Goal: Task Accomplishment & Management: Complete application form

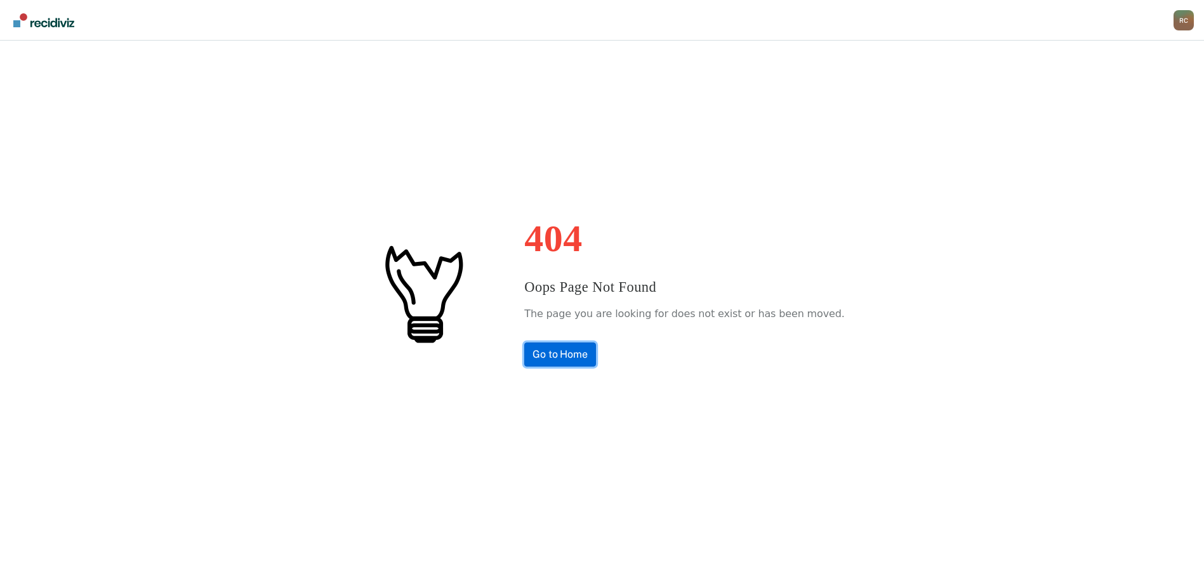
click at [576, 359] on link "Go to Home" at bounding box center [560, 355] width 72 height 24
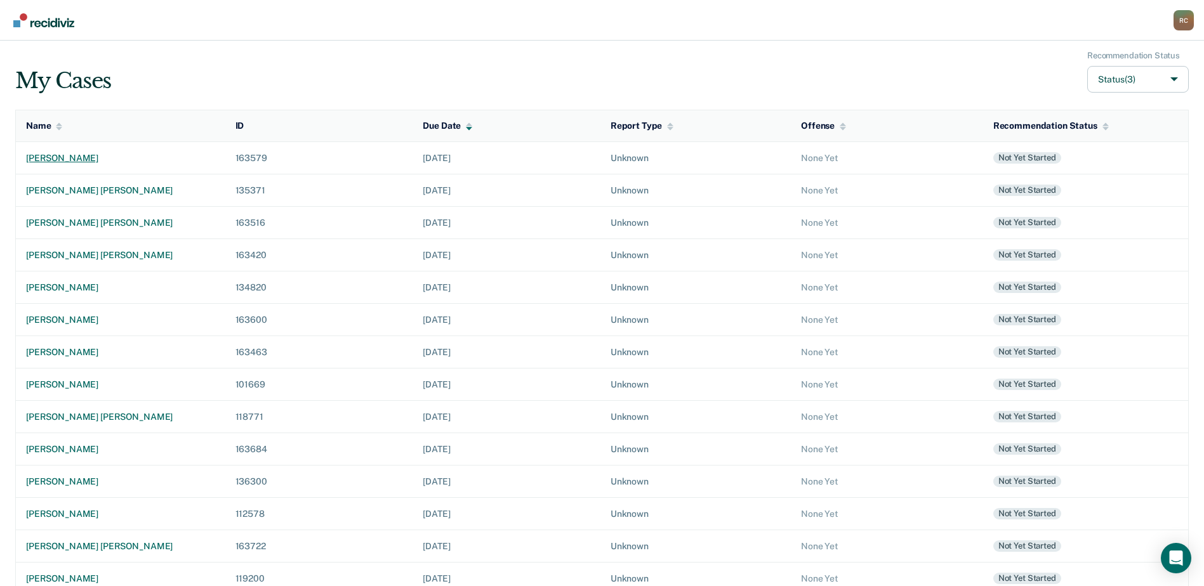
click at [76, 160] on div "tyra l hernandez" at bounding box center [120, 158] width 189 height 11
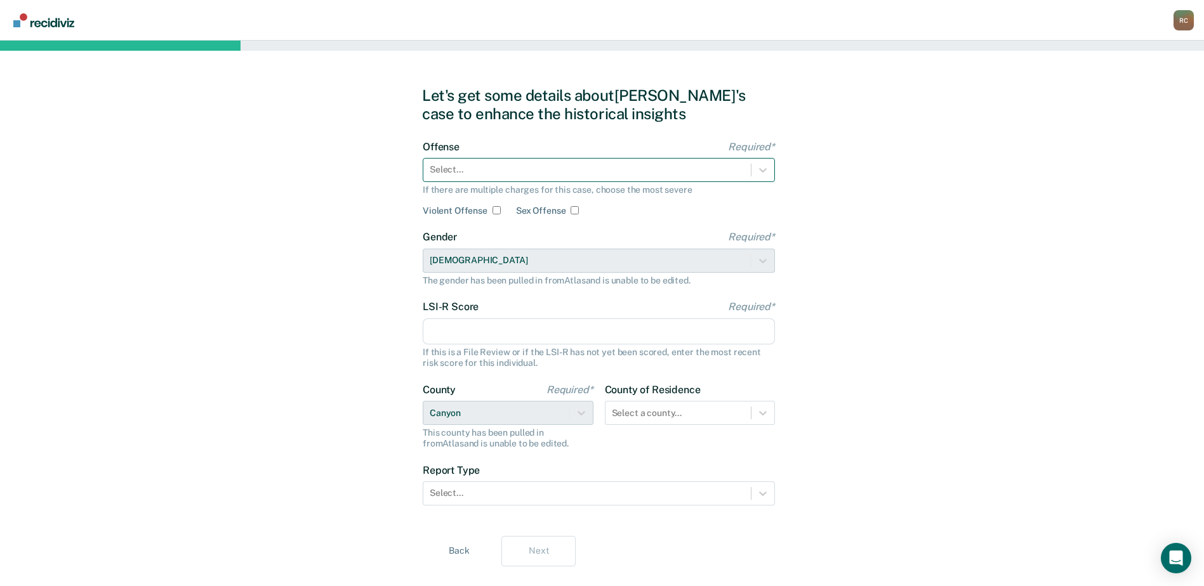
click at [454, 173] on div at bounding box center [587, 169] width 315 height 13
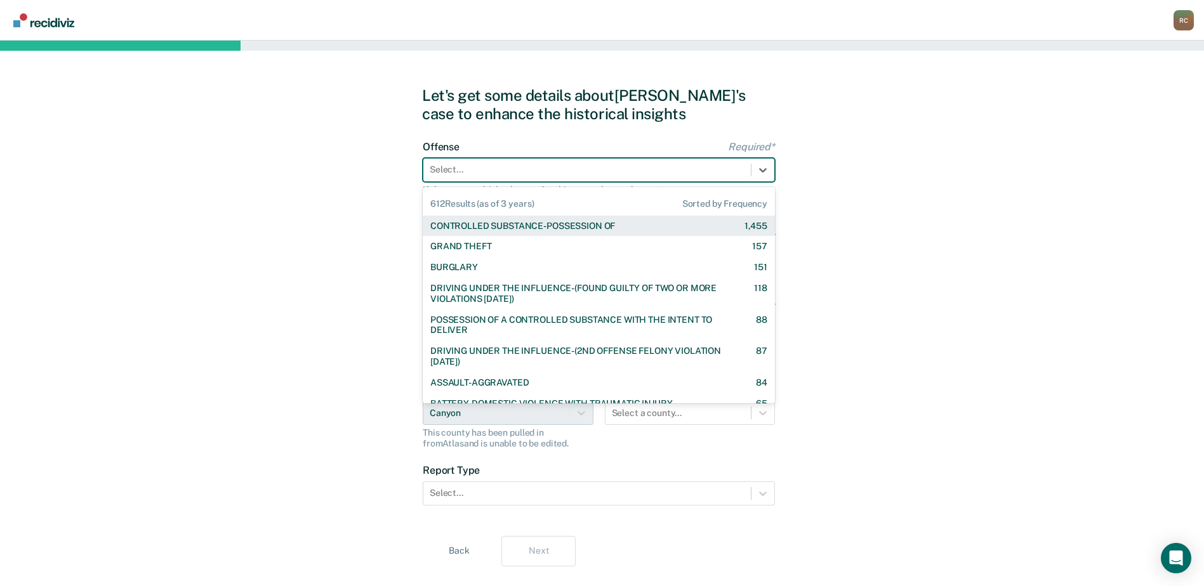
click at [483, 230] on div "CONTROLLED SUBSTANCE-POSSESSION OF" at bounding box center [522, 226] width 185 height 11
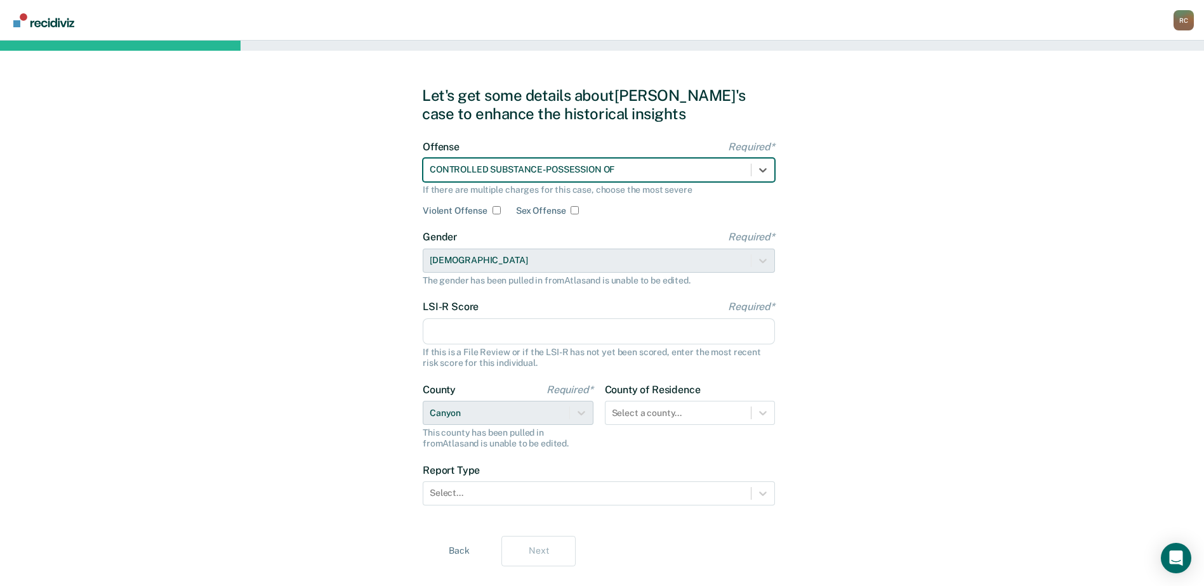
click at [446, 333] on input "LSI-R Score Required*" at bounding box center [599, 332] width 352 height 27
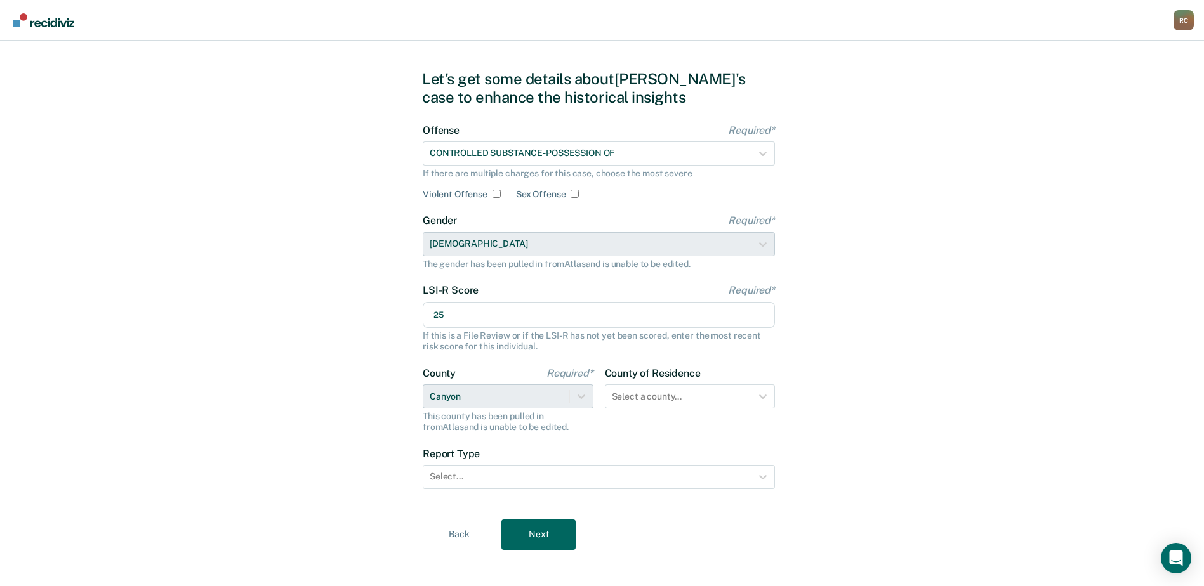
scroll to position [26, 0]
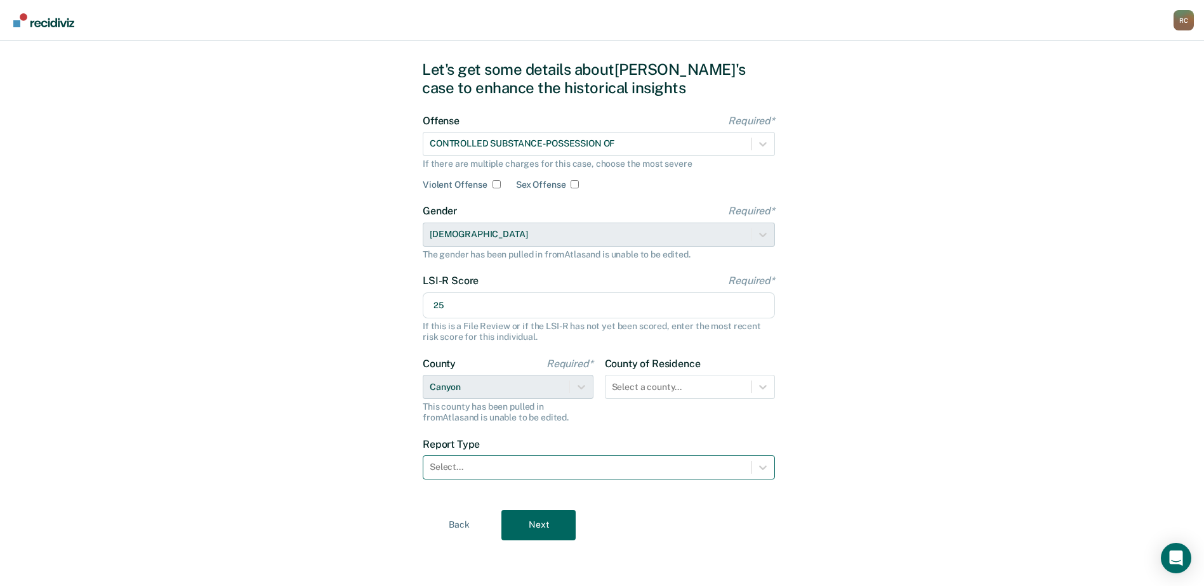
type input "25"
click at [527, 461] on div at bounding box center [587, 467] width 315 height 13
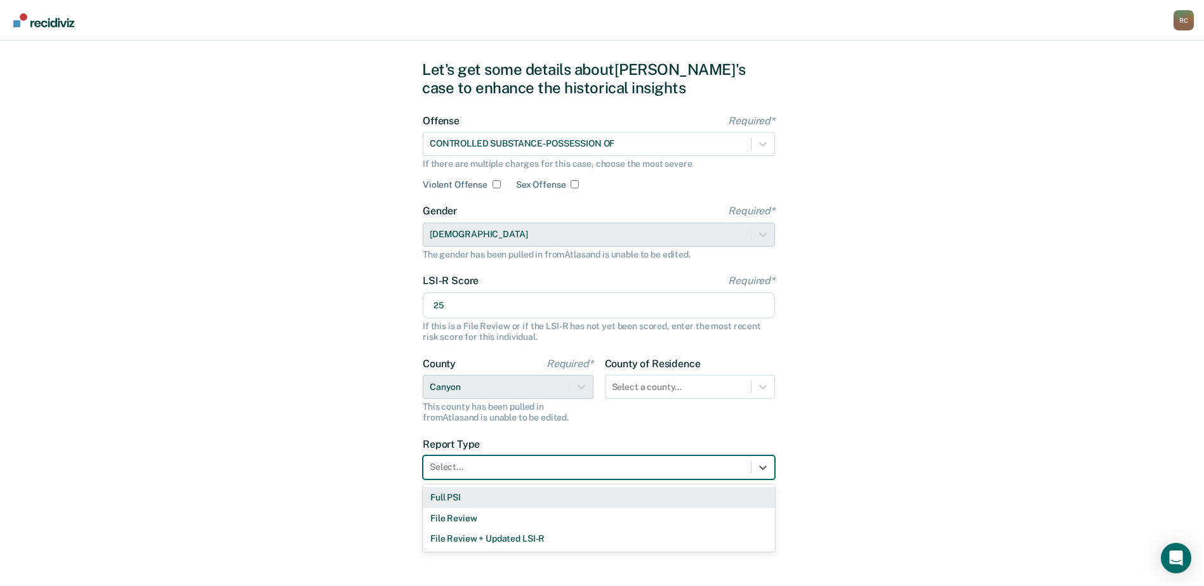
click at [487, 493] on div "Full PSI" at bounding box center [599, 497] width 352 height 21
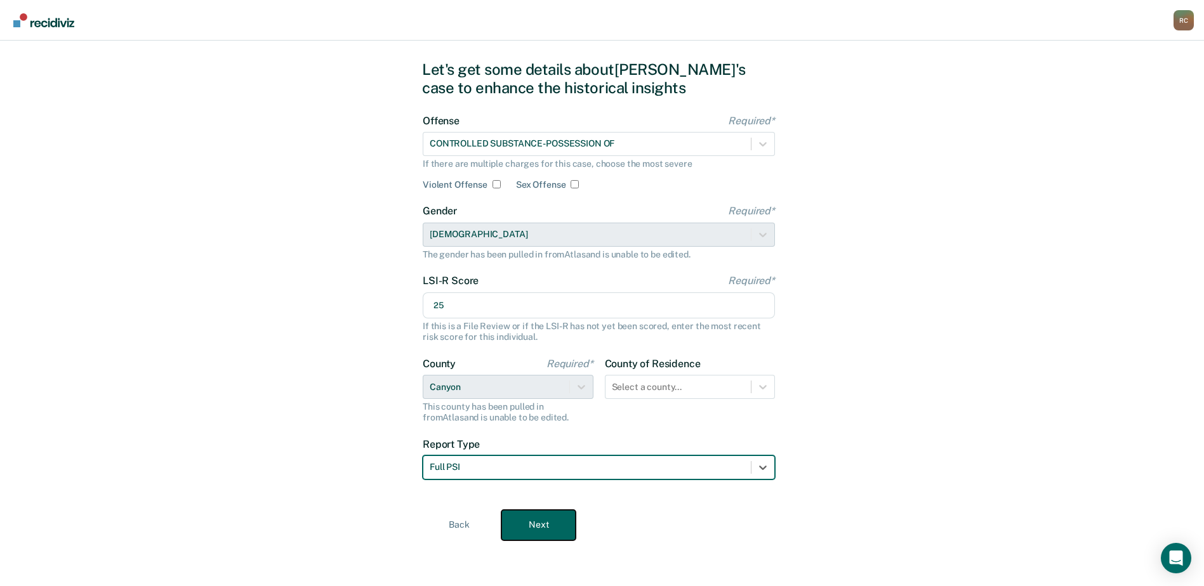
click at [518, 515] on button "Next" at bounding box center [538, 525] width 74 height 30
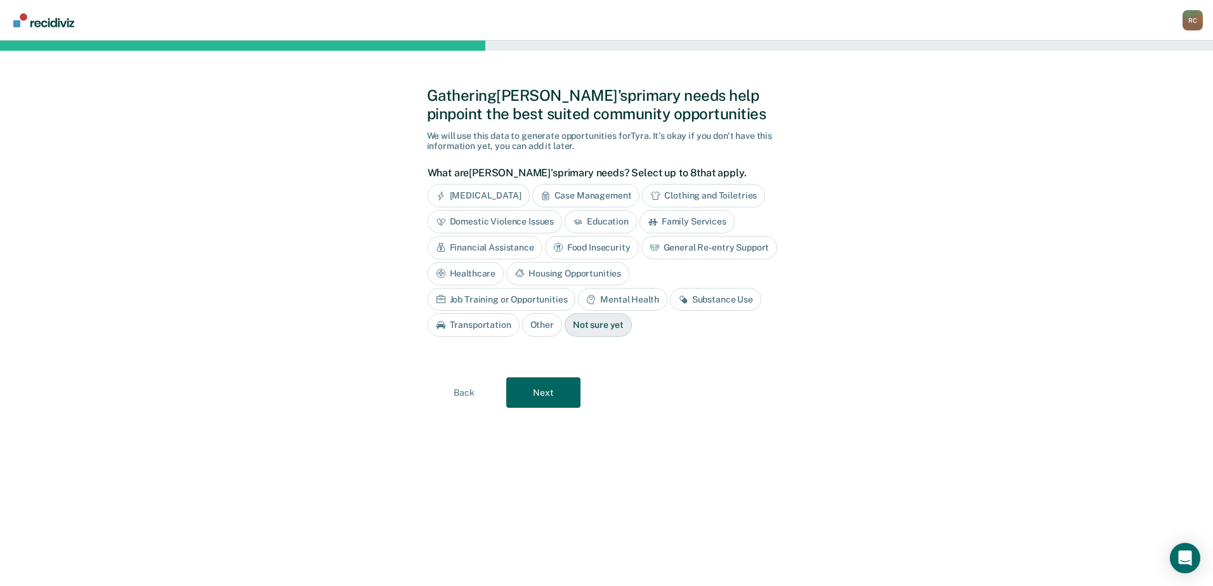
click at [508, 244] on div "Financial Assistance" at bounding box center [485, 247] width 115 height 23
click at [550, 296] on div "Job Training or Opportunities" at bounding box center [502, 299] width 148 height 23
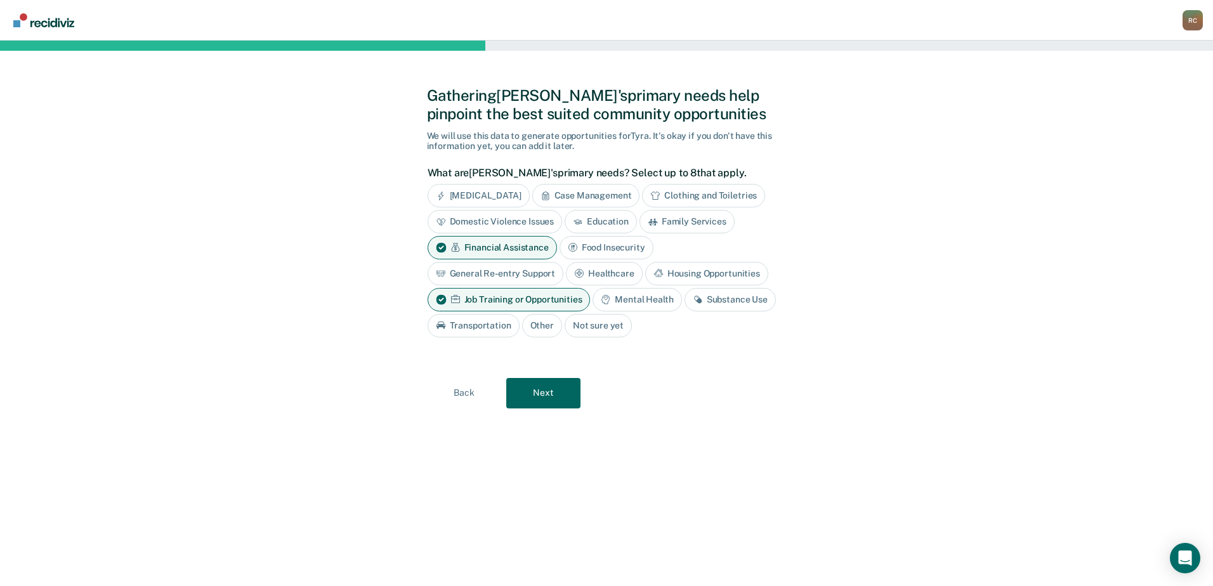
click at [713, 302] on div "Substance Use" at bounding box center [730, 299] width 91 height 23
click at [557, 395] on button "Next" at bounding box center [543, 393] width 74 height 30
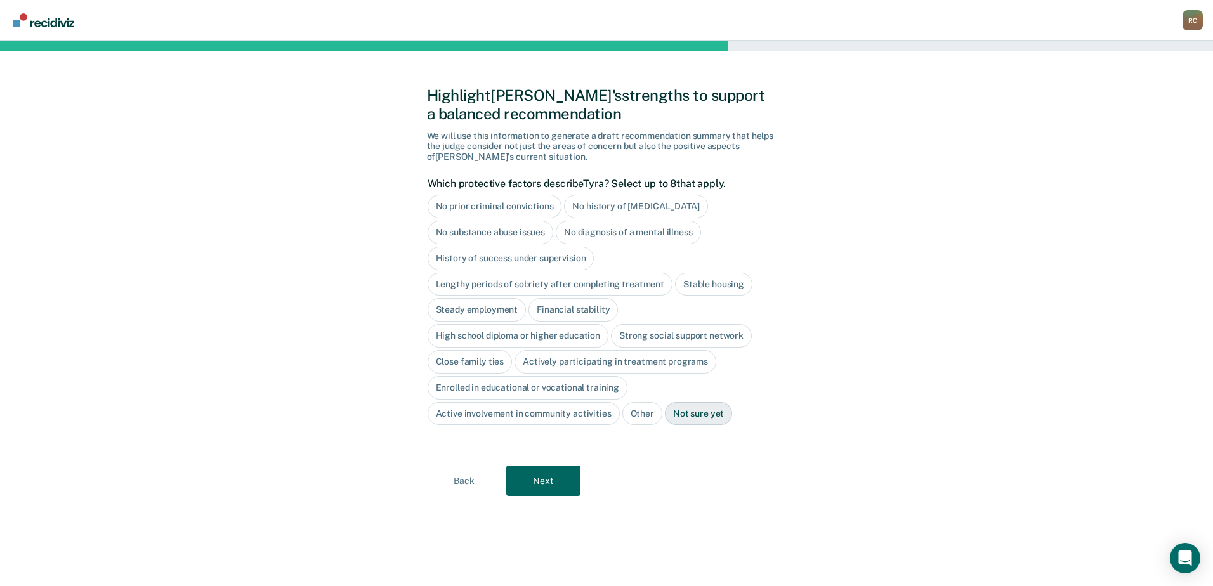
click at [678, 414] on div "Not sure yet" at bounding box center [698, 413] width 67 height 23
click at [553, 490] on button "Next" at bounding box center [543, 481] width 74 height 30
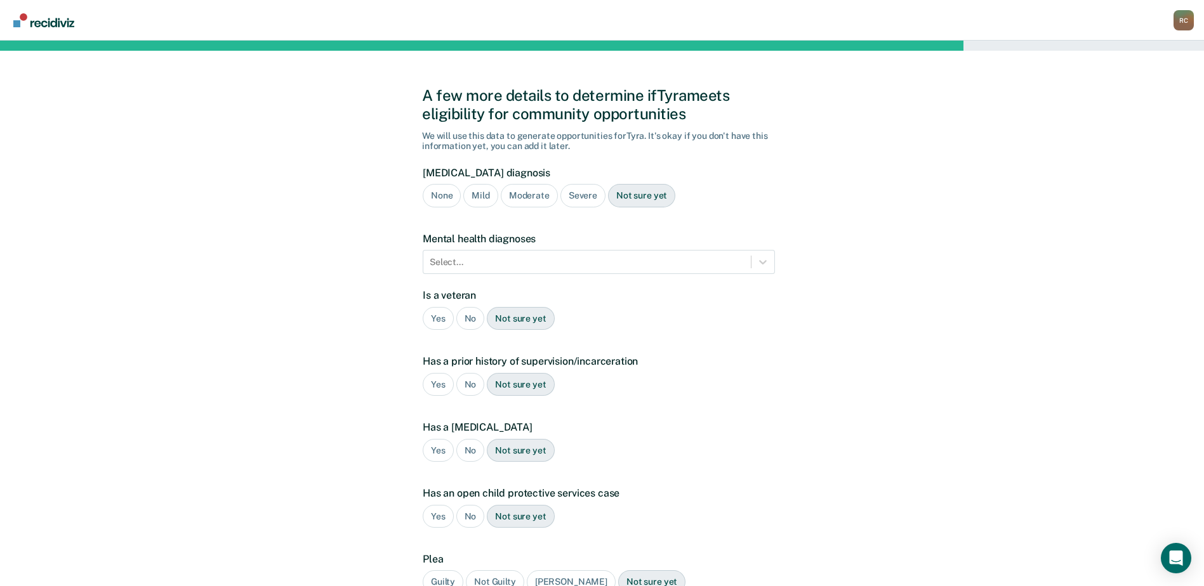
click at [547, 197] on div "Moderate" at bounding box center [529, 195] width 57 height 23
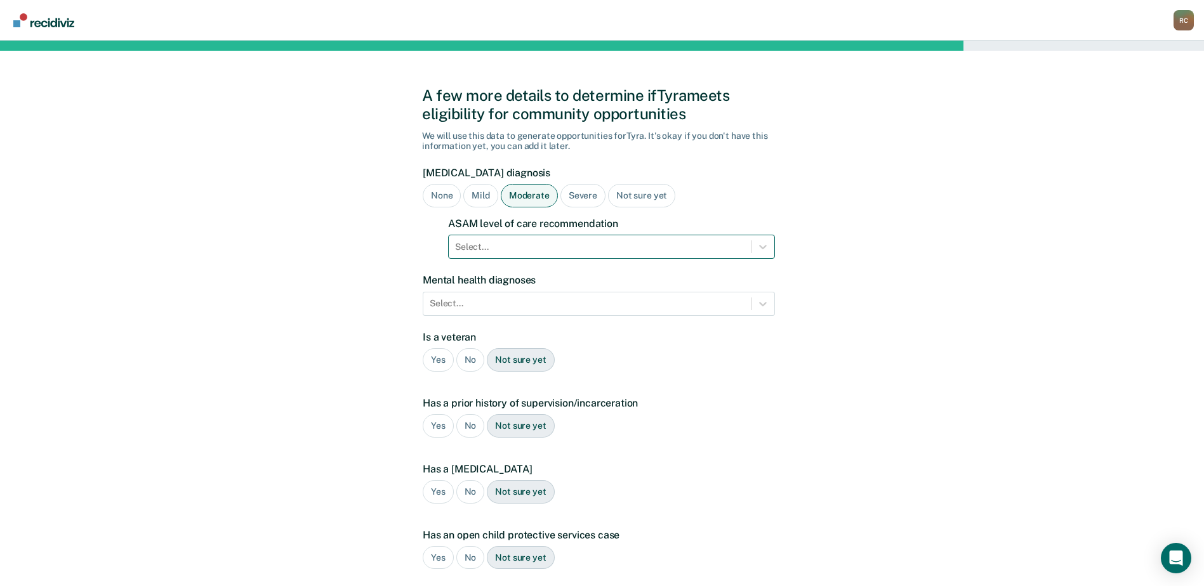
click at [533, 240] on div at bounding box center [599, 246] width 289 height 13
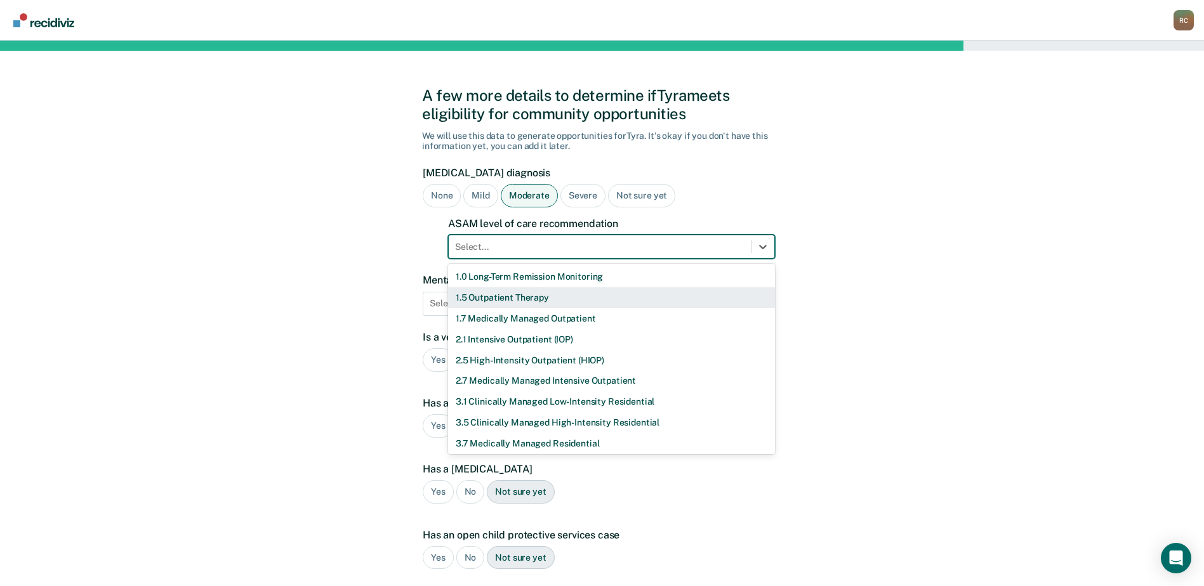
click at [516, 306] on div "1.5 Outpatient Therapy" at bounding box center [611, 297] width 327 height 21
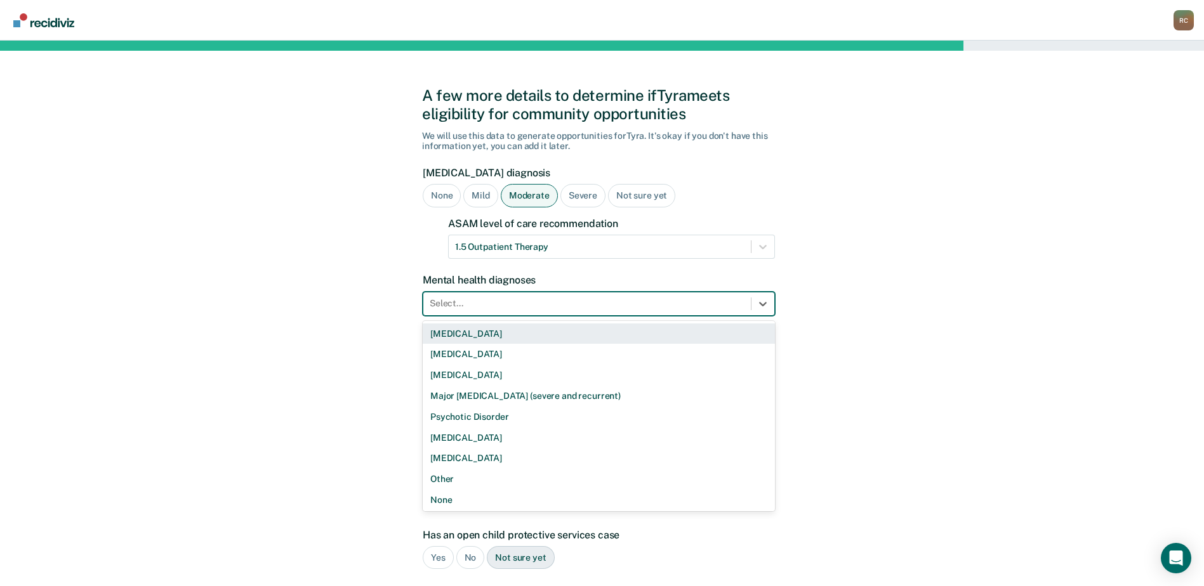
click at [515, 307] on div at bounding box center [587, 303] width 315 height 13
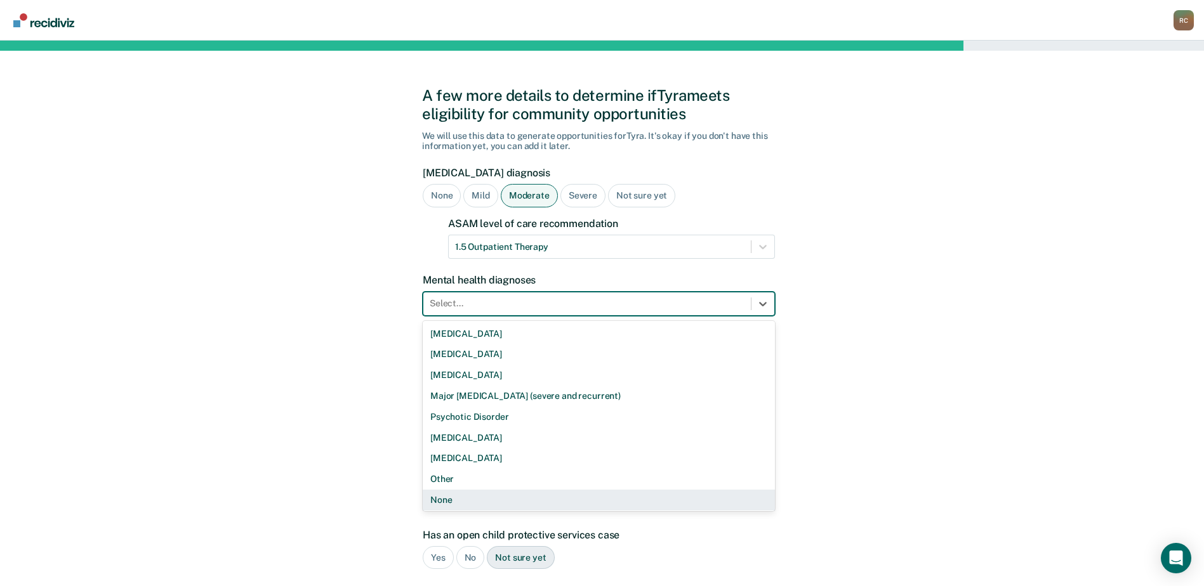
click at [471, 499] on div "None" at bounding box center [599, 500] width 352 height 21
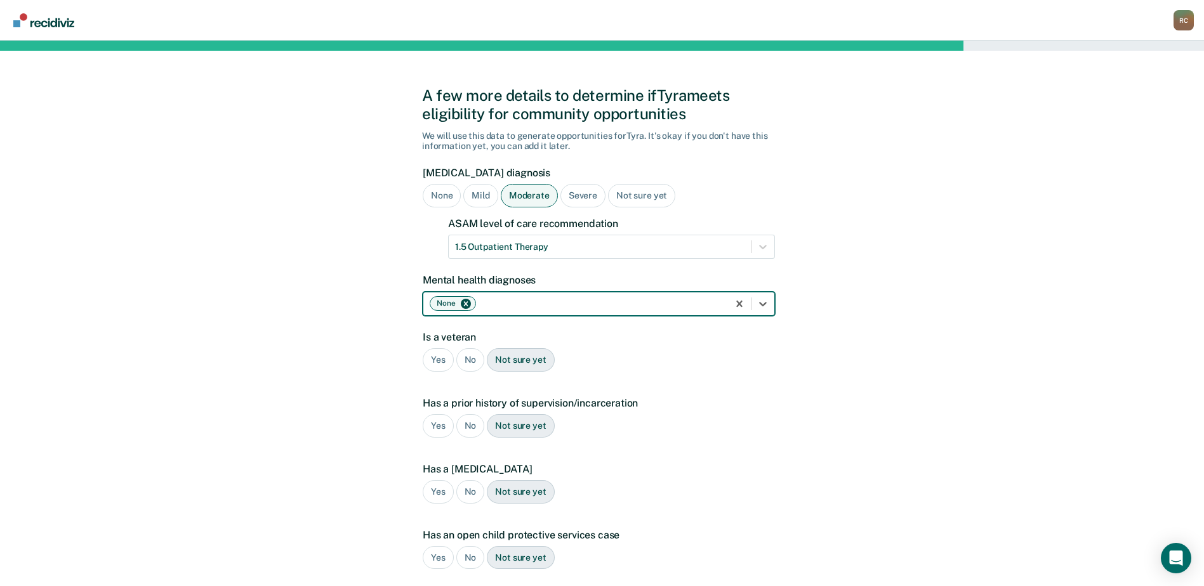
click at [470, 361] on div "No" at bounding box center [470, 359] width 29 height 23
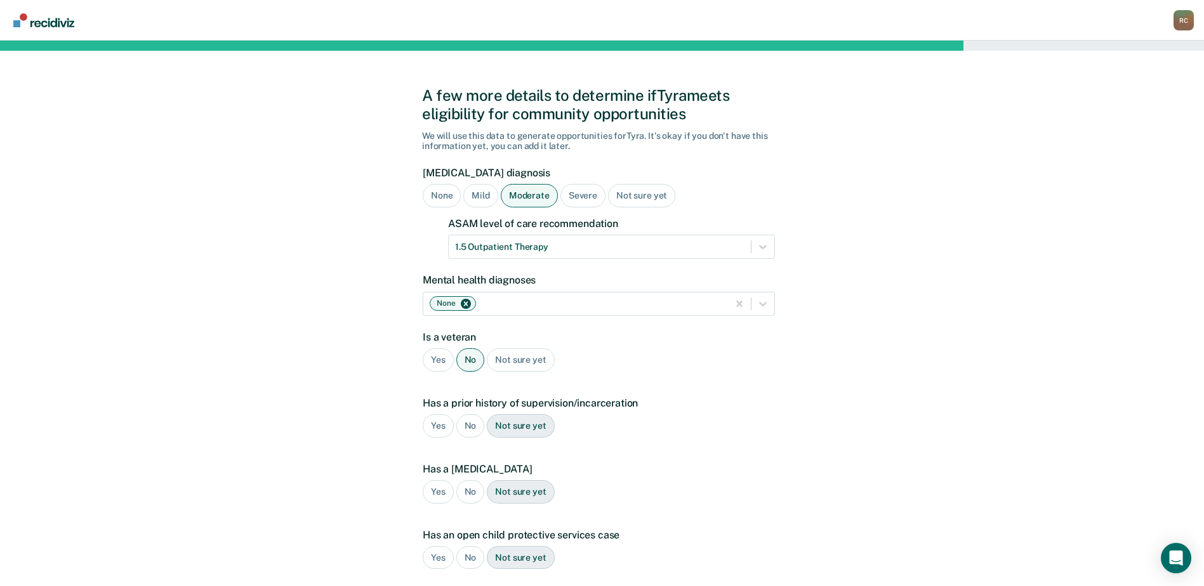
click at [471, 424] on div "No" at bounding box center [470, 425] width 29 height 23
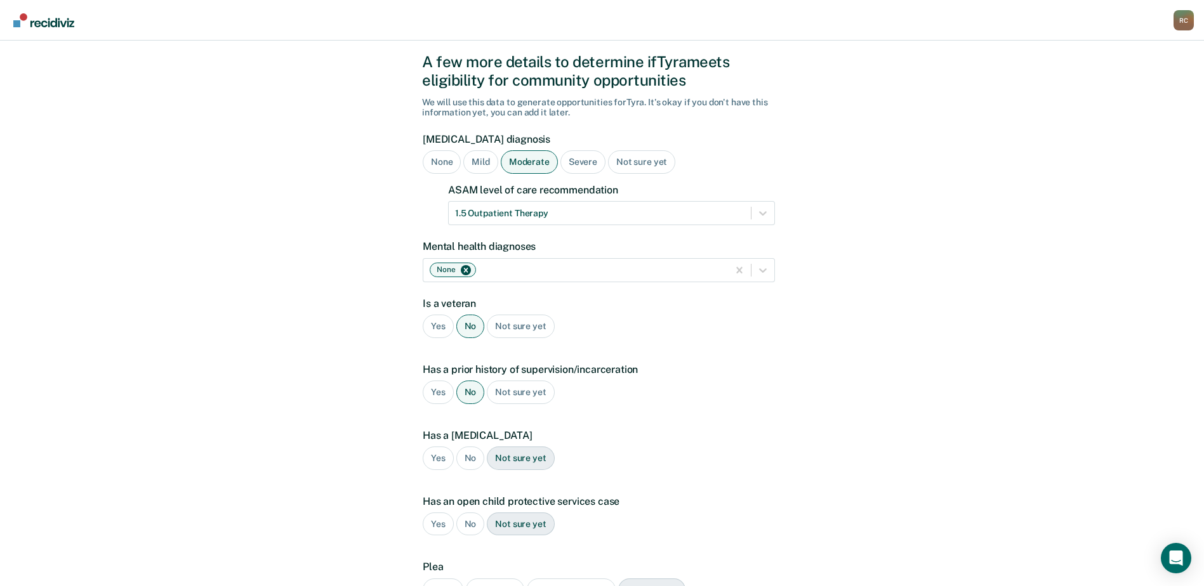
scroll to position [63, 0]
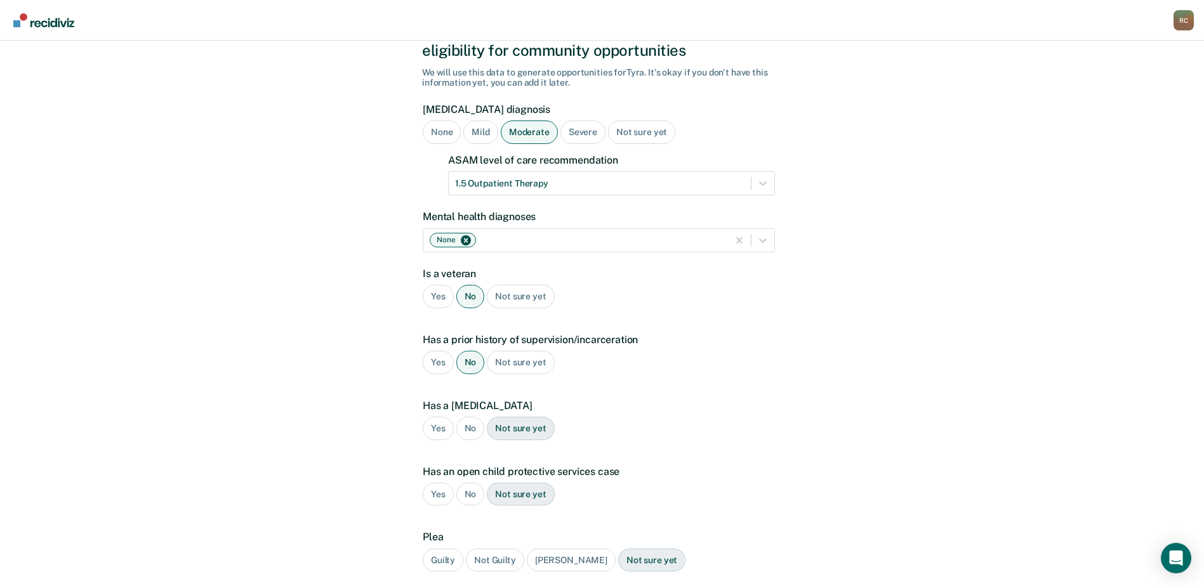
click at [469, 431] on div "No" at bounding box center [470, 428] width 29 height 23
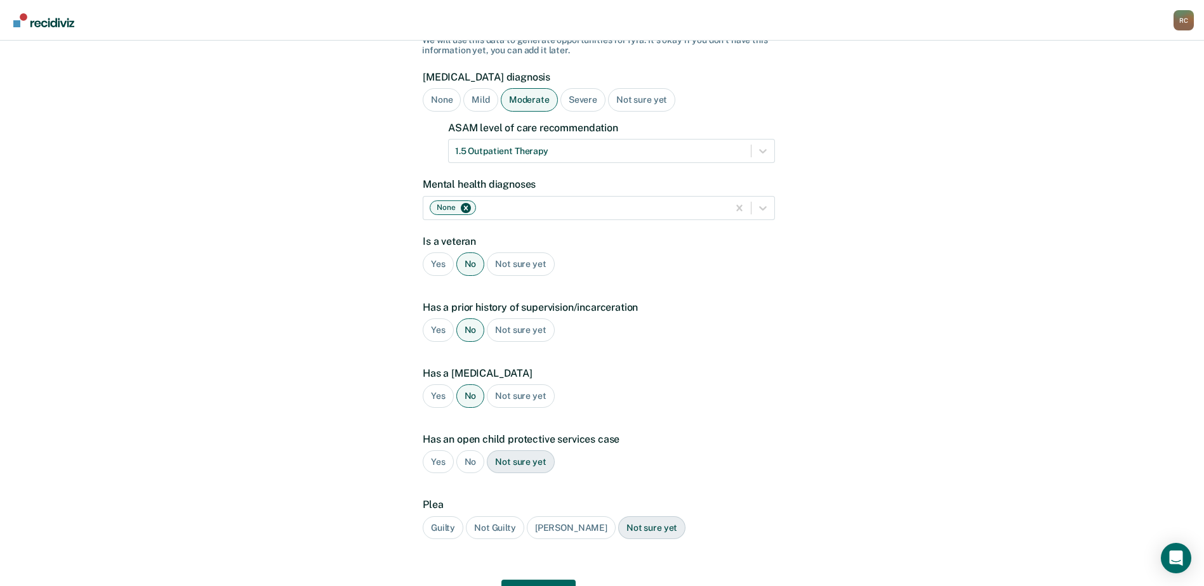
scroll to position [127, 0]
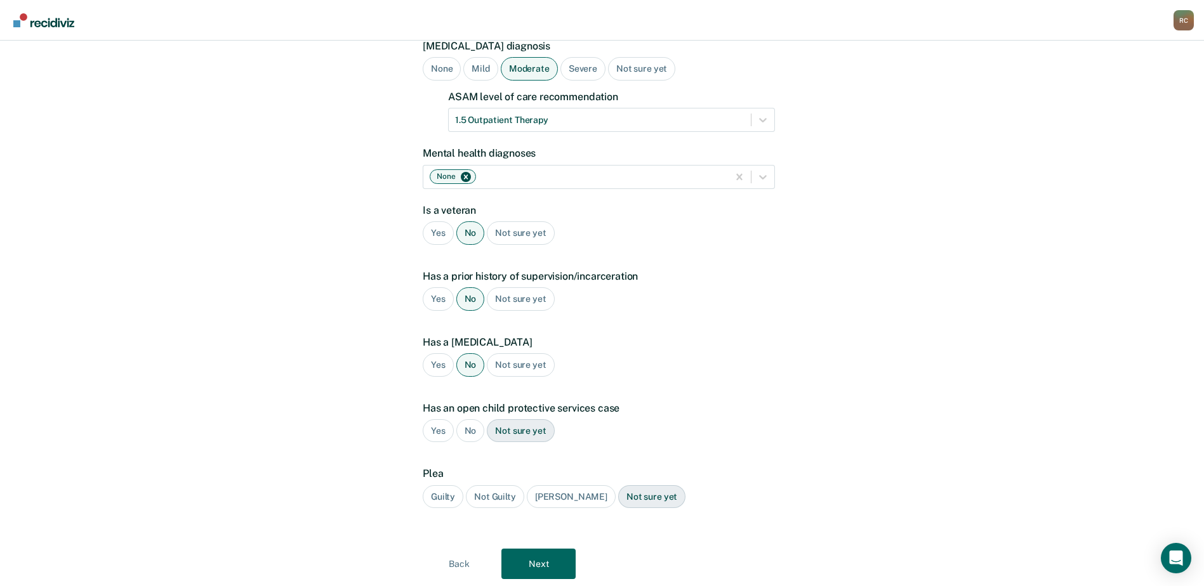
click at [471, 434] on div "No" at bounding box center [470, 430] width 29 height 23
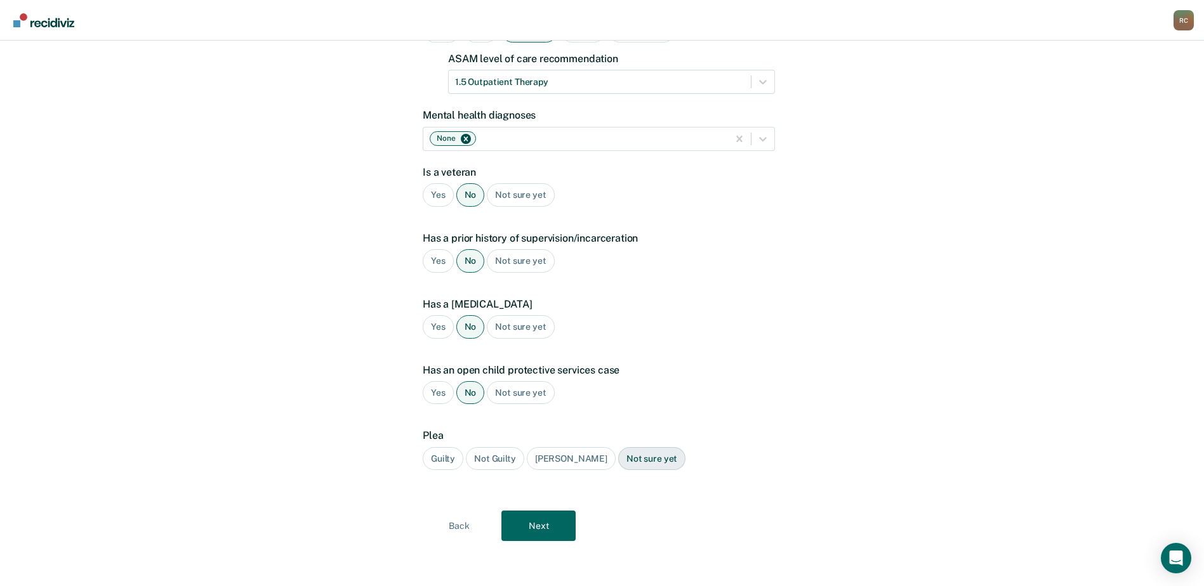
scroll to position [166, 0]
click at [452, 457] on div "Guilty" at bounding box center [443, 458] width 41 height 23
click at [522, 523] on button "Next" at bounding box center [538, 525] width 74 height 30
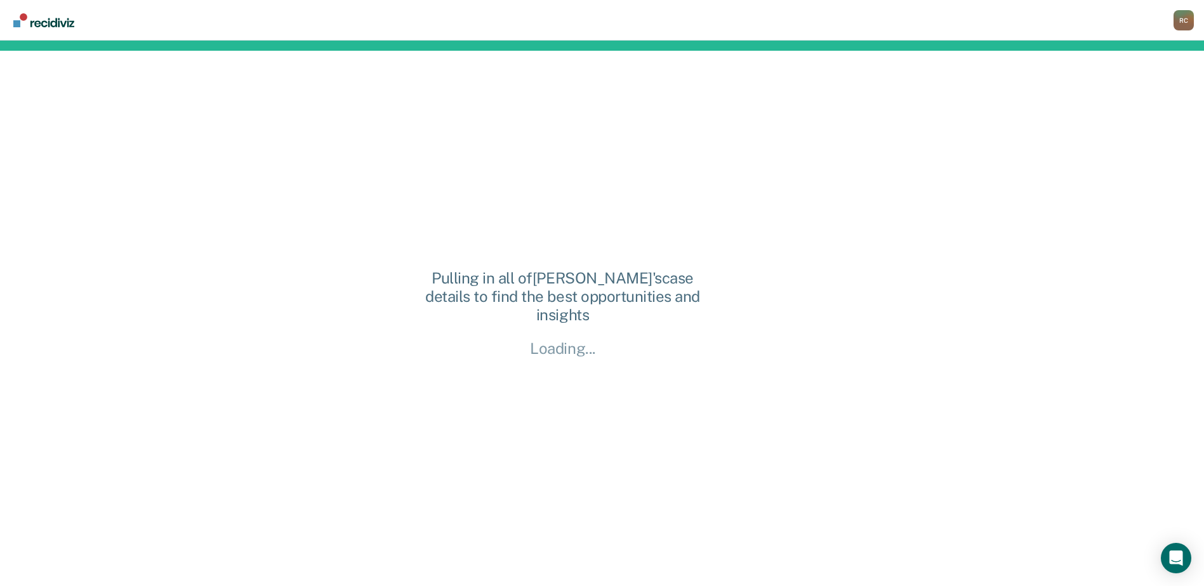
scroll to position [0, 0]
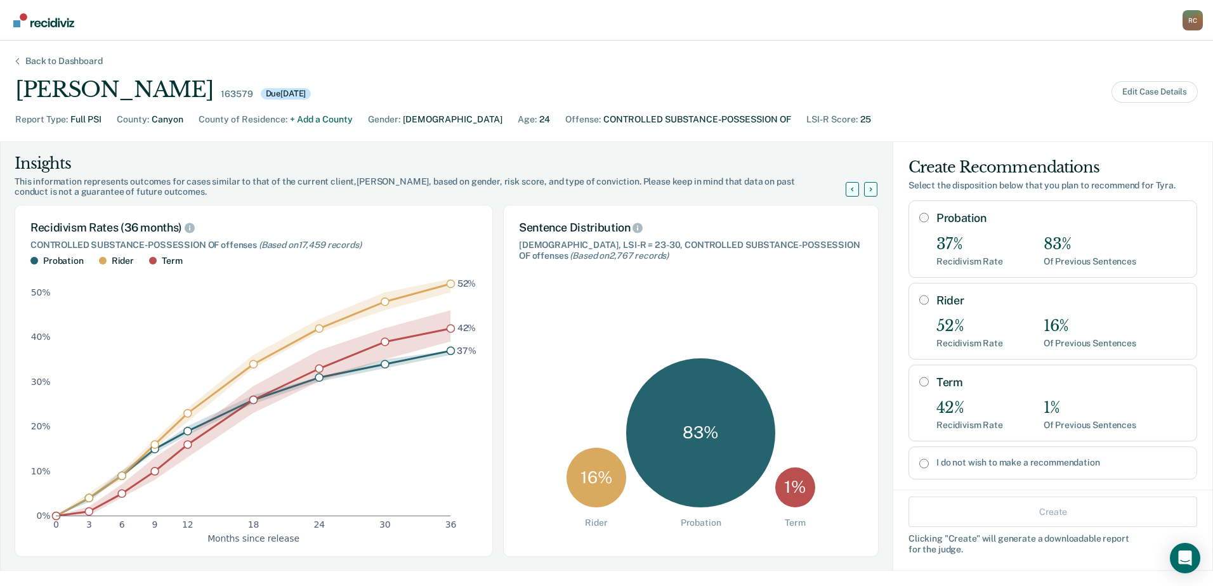
click at [919, 218] on input "Probation" at bounding box center [924, 218] width 10 height 10
radio input "true"
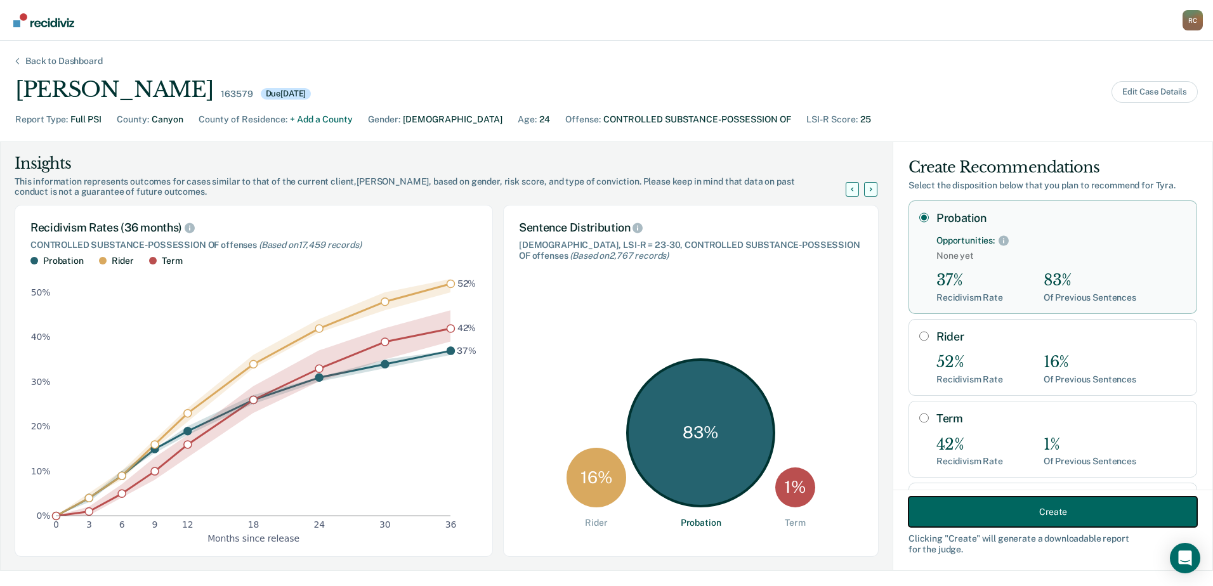
click at [985, 508] on button "Create" at bounding box center [1053, 512] width 289 height 30
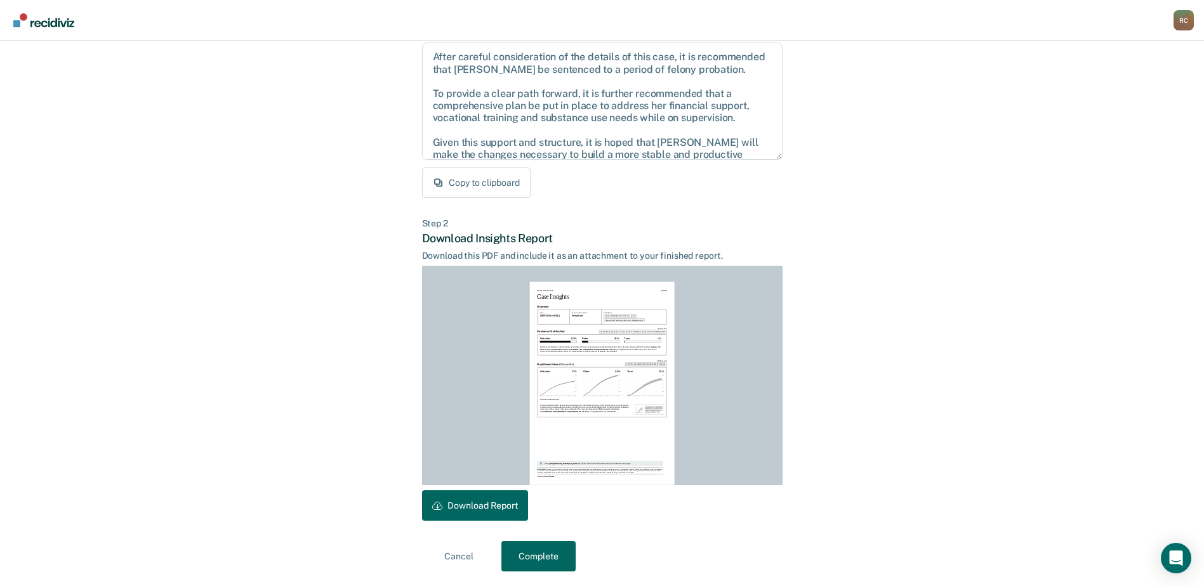
scroll to position [137, 0]
click at [490, 508] on button "Download Report" at bounding box center [475, 505] width 106 height 30
click at [539, 560] on button "Complete" at bounding box center [538, 556] width 74 height 30
